Goal: Task Accomplishment & Management: Complete application form

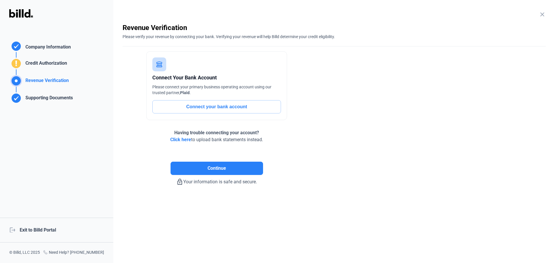
click at [47, 231] on div "logout Exit to Billd Portal" at bounding box center [56, 230] width 113 height 25
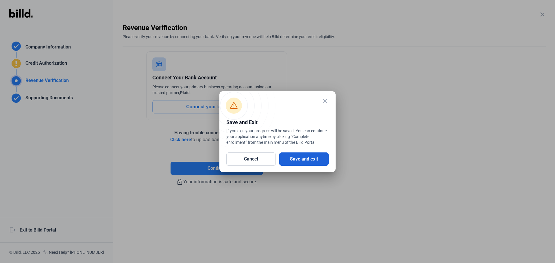
click at [306, 158] on button "Save and exit" at bounding box center [303, 159] width 49 height 13
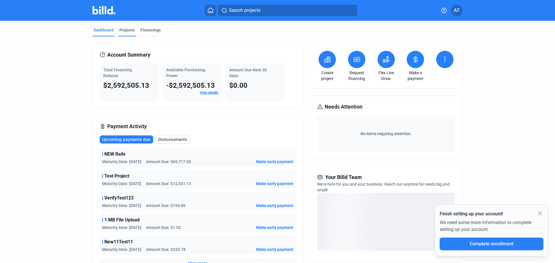
click at [123, 31] on div "Projects" at bounding box center [126, 30] width 15 height 6
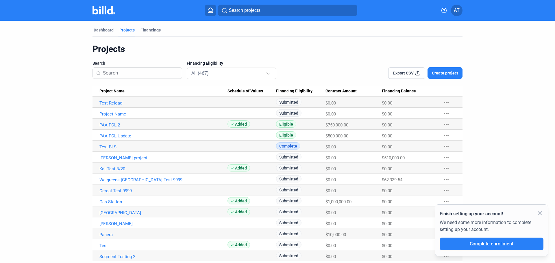
click at [112, 147] on link "Test BLS" at bounding box center [163, 146] width 128 height 5
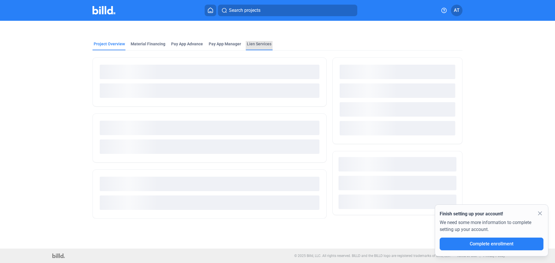
click at [248, 48] on div "Lien Services" at bounding box center [259, 45] width 27 height 9
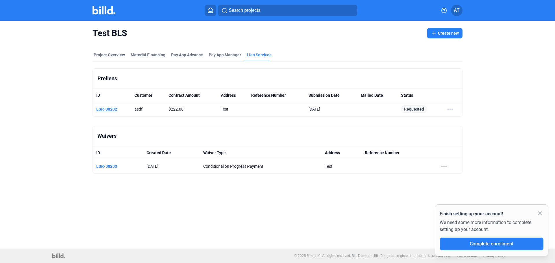
click at [111, 108] on link "LSR-00202" at bounding box center [106, 109] width 21 height 5
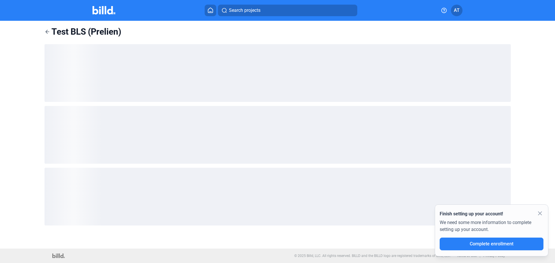
click at [539, 212] on mat-icon "close" at bounding box center [539, 213] width 7 height 7
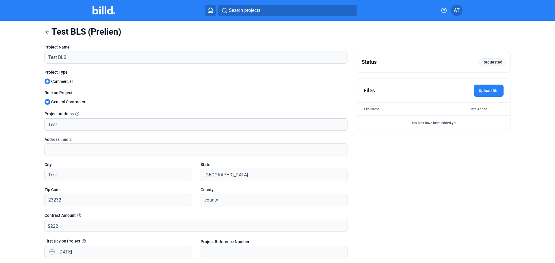
click at [487, 91] on label "Upload file" at bounding box center [489, 91] width 30 height 12
click at [0, 0] on input "Upload file" at bounding box center [0, 0] width 0 height 0
click at [498, 126] on mat-icon "more_vert" at bounding box center [501, 126] width 7 height 7
click at [466, 135] on div "View" at bounding box center [459, 137] width 72 height 14
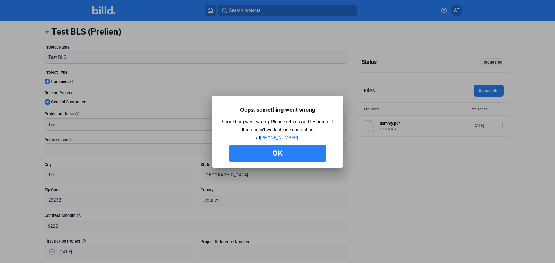
click at [292, 155] on button "Ok" at bounding box center [277, 153] width 97 height 17
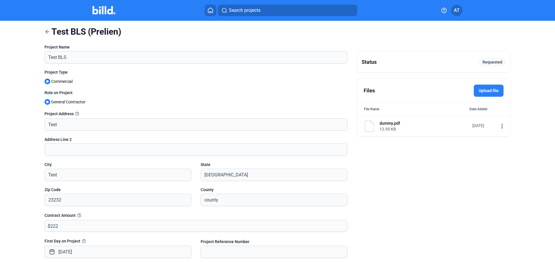
click at [48, 30] on icon at bounding box center [47, 32] width 6 height 6
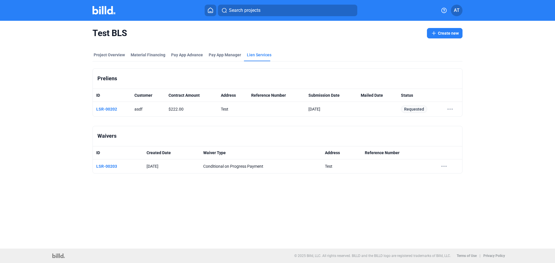
click at [450, 33] on button "Create new" at bounding box center [445, 33] width 36 height 10
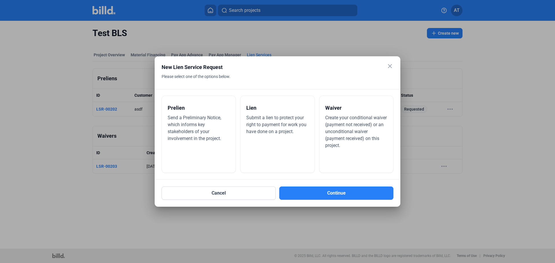
click at [270, 118] on span "Submit a lien to protect your right to payment for work you have done on a proj…" at bounding box center [276, 124] width 60 height 19
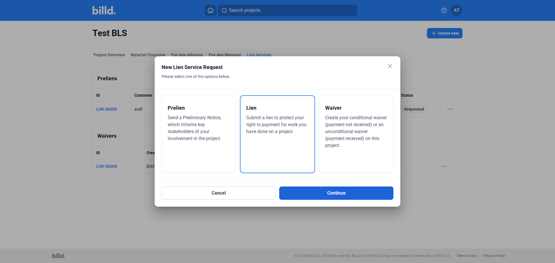
click at [346, 189] on button "Continue" at bounding box center [336, 193] width 114 height 13
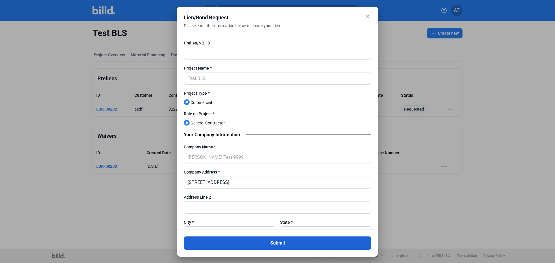
click at [292, 244] on button "Submit" at bounding box center [277, 243] width 187 height 13
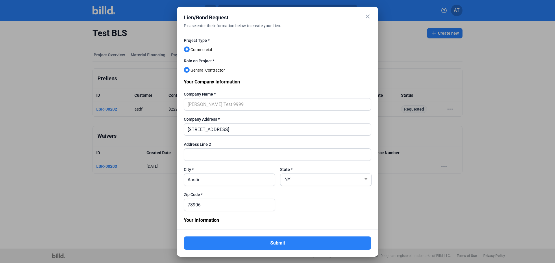
scroll to position [87, 0]
